Goal: Information Seeking & Learning: Learn about a topic

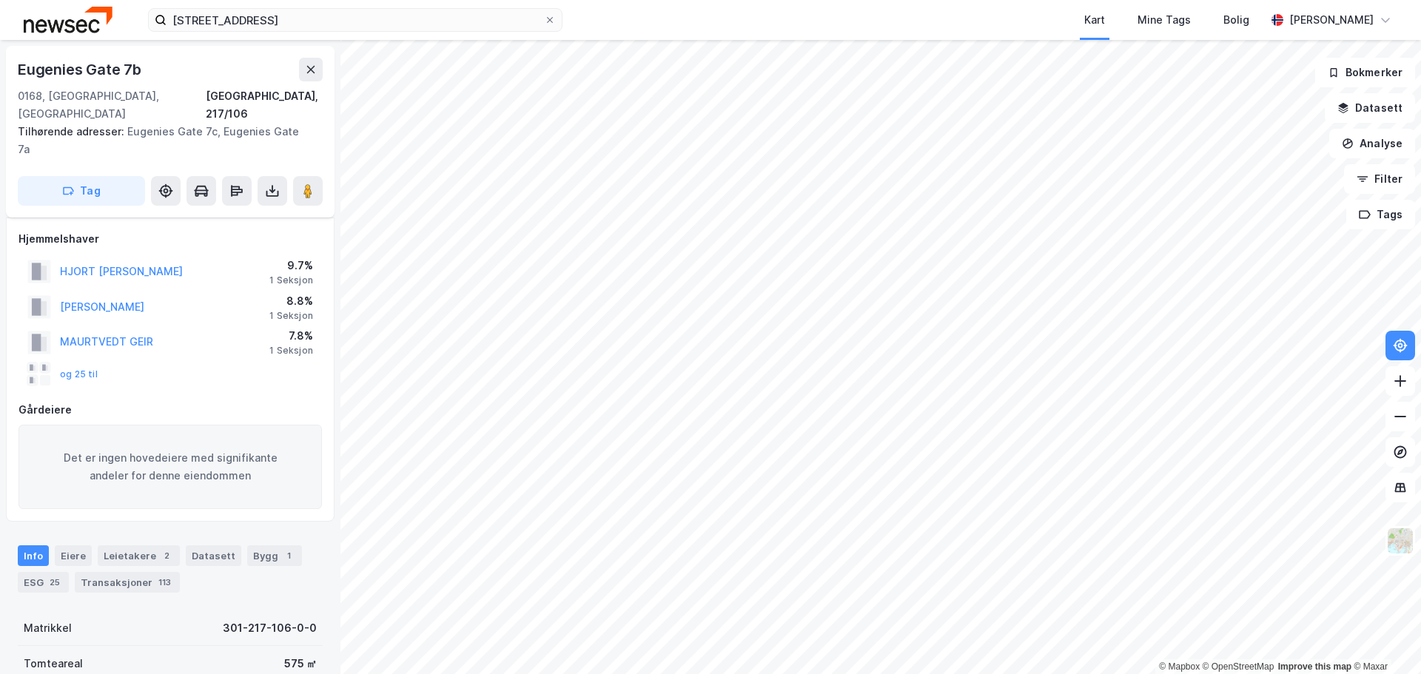
scroll to position [300, 0]
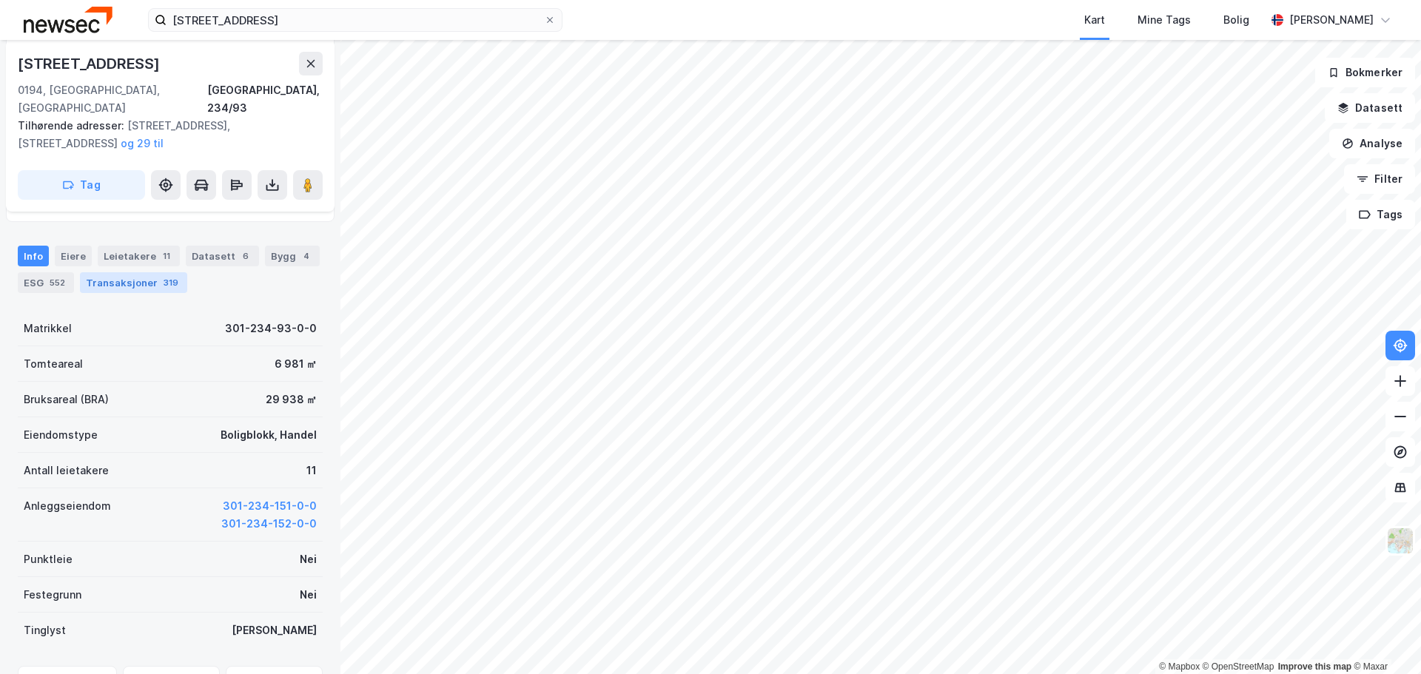
click at [161, 275] on div "319" at bounding box center [171, 282] width 21 height 15
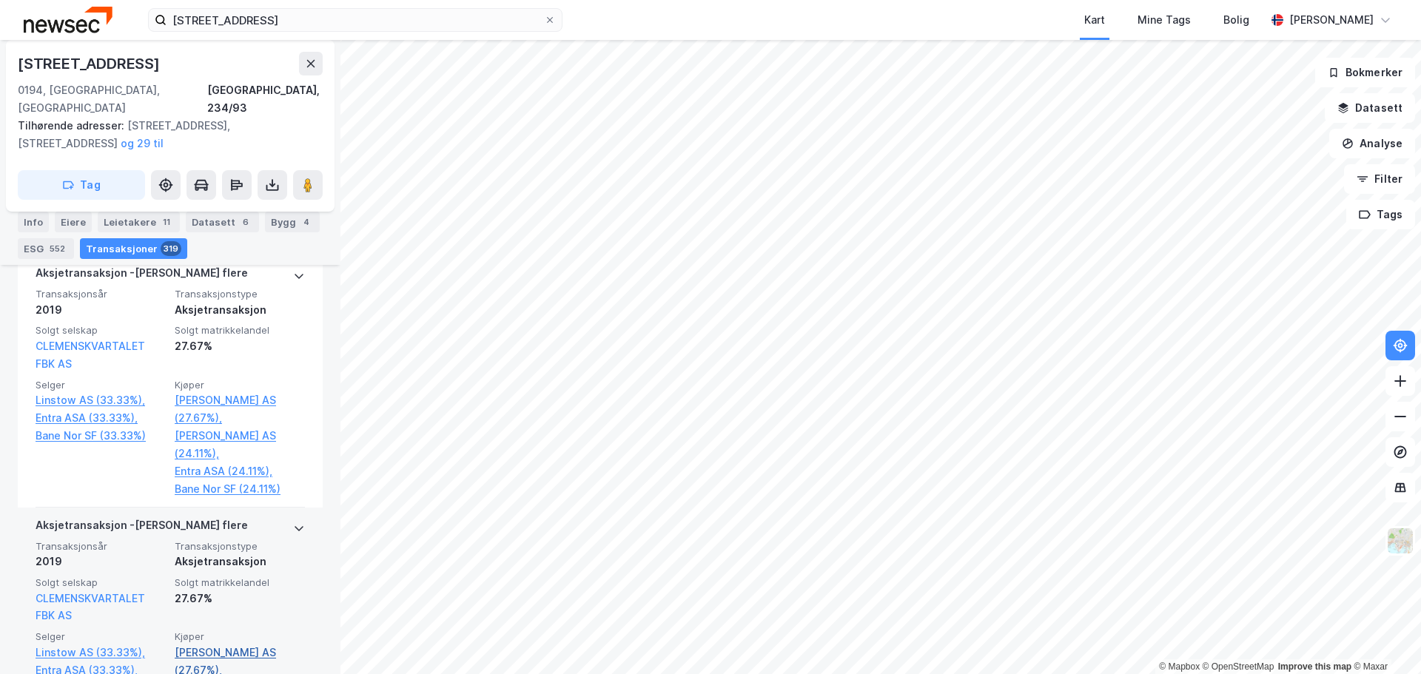
scroll to position [70791, 0]
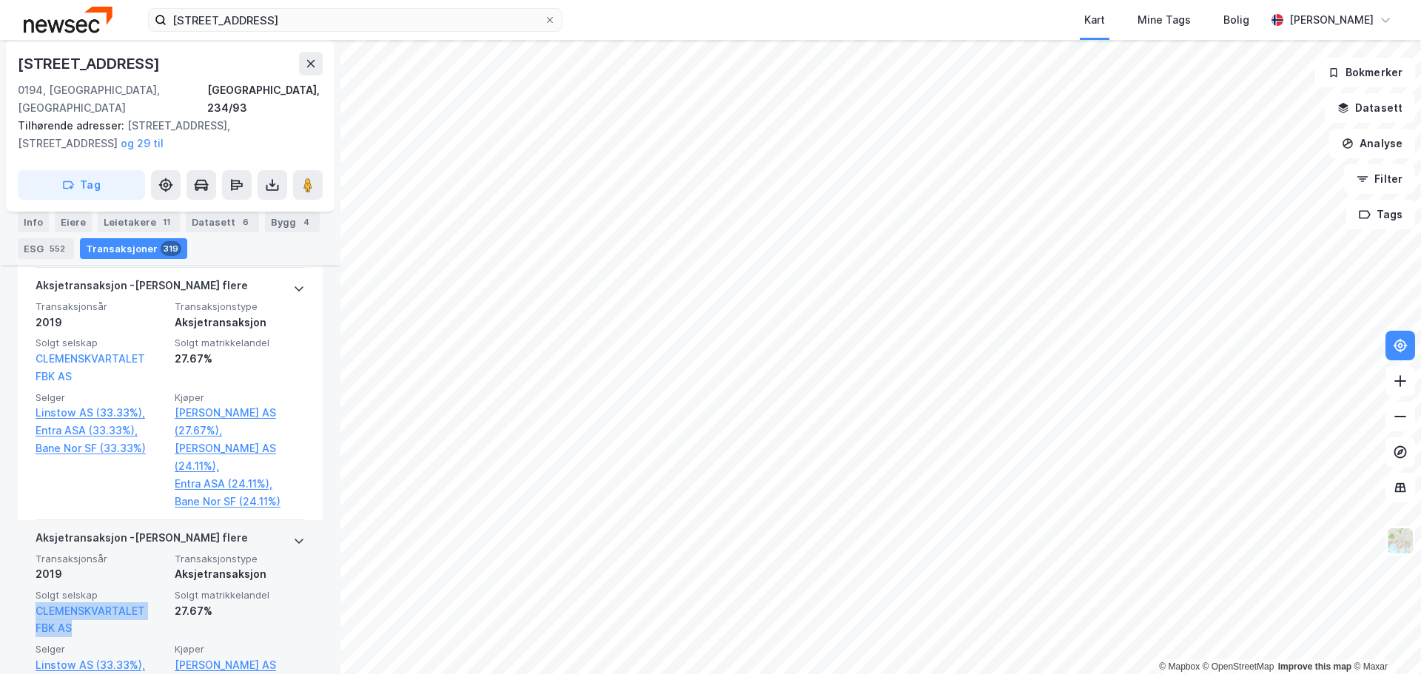
drag, startPoint x: 103, startPoint y: 577, endPoint x: 24, endPoint y: 562, distance: 79.7
click at [24, 562] on div "Aksjetransaksjon - Gjelder flere Transaksjonsår 2019 Transaksjonstype Aksjetran…" at bounding box center [170, 646] width 305 height 252
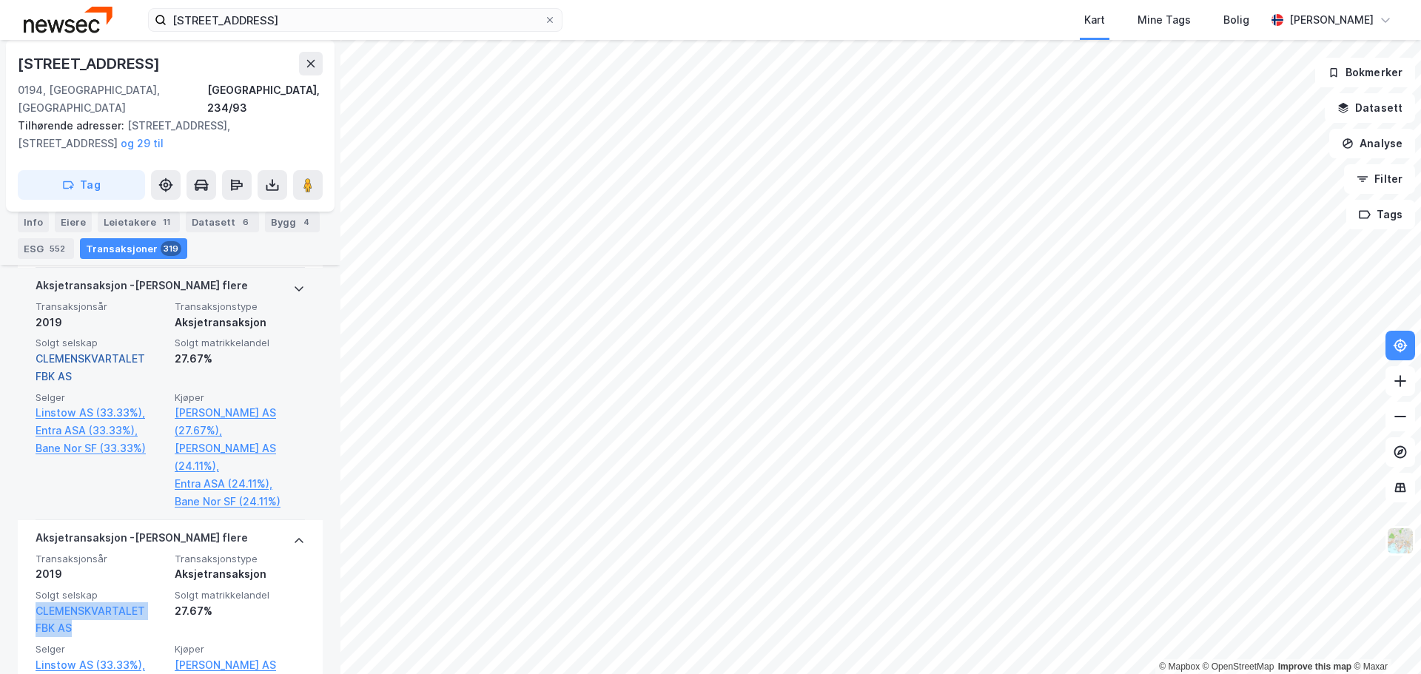
click at [114, 352] on link "CLEMENSKVARTALET FBK AS" at bounding box center [91, 367] width 110 height 30
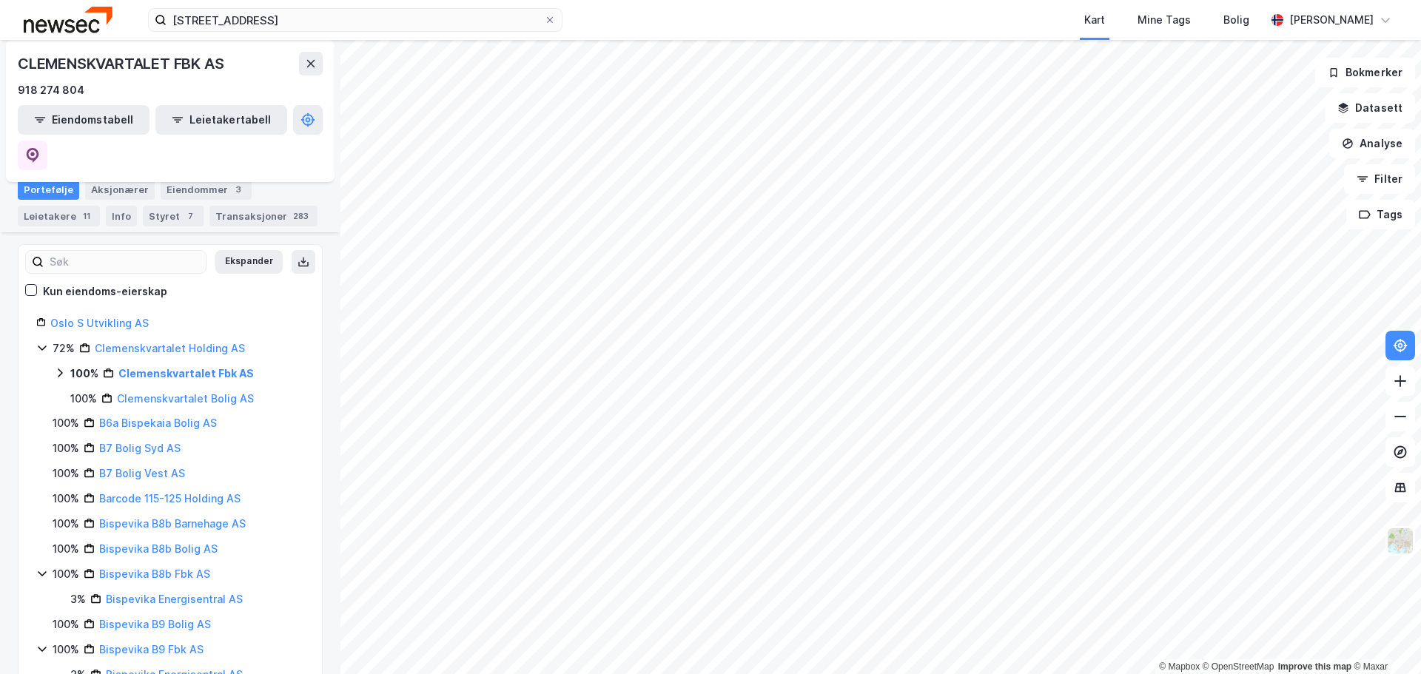
scroll to position [222, 0]
